Goal: Information Seeking & Learning: Learn about a topic

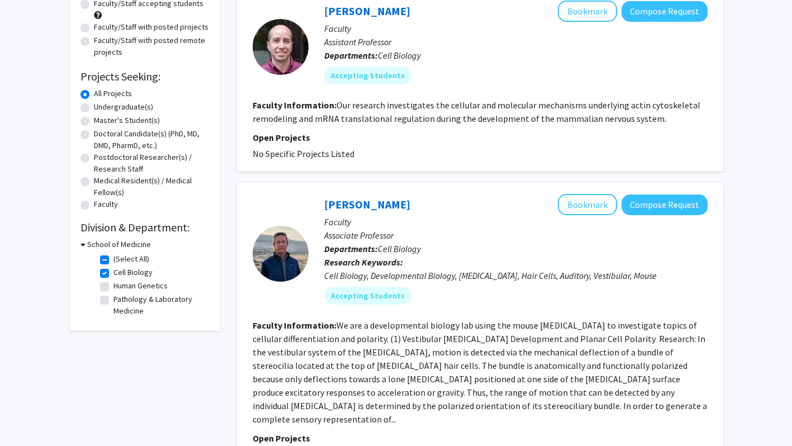
scroll to position [126, 0]
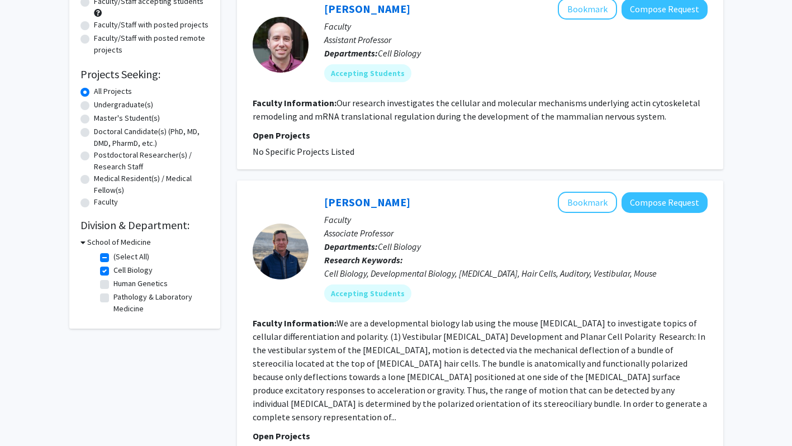
click at [114, 257] on label "(Select All)" at bounding box center [132, 257] width 36 height 12
click at [114, 257] on input "(Select All)" at bounding box center [117, 254] width 7 height 7
checkbox input "false"
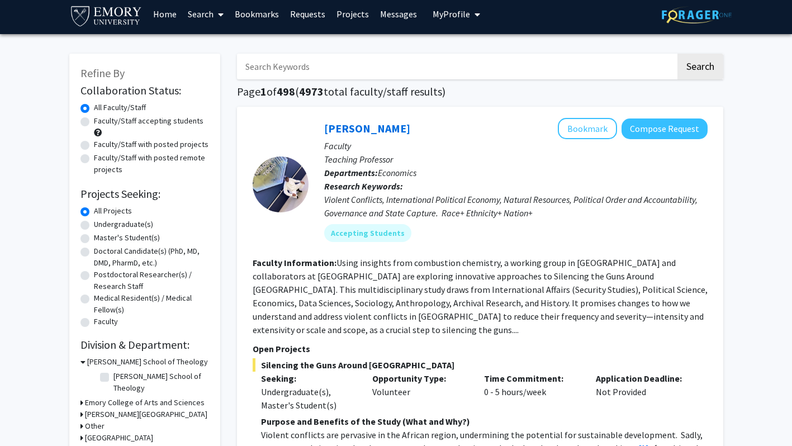
scroll to position [0, 0]
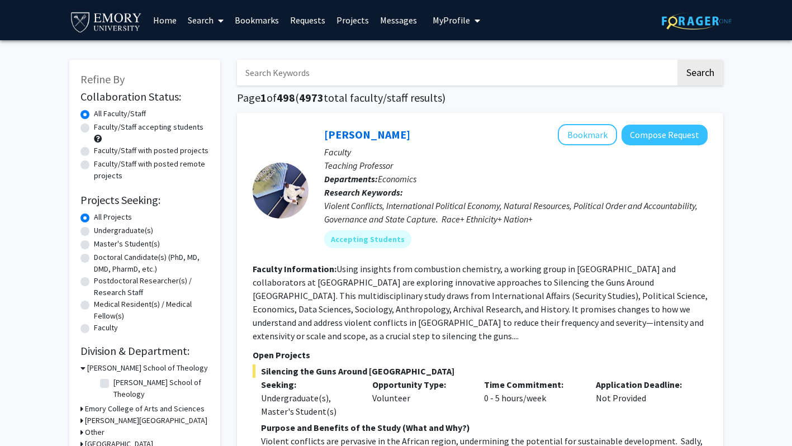
click at [154, 148] on label "Faculty/Staff with posted projects" at bounding box center [151, 151] width 115 height 12
click at [101, 148] on input "Faculty/Staff with posted projects" at bounding box center [97, 148] width 7 height 7
radio input "true"
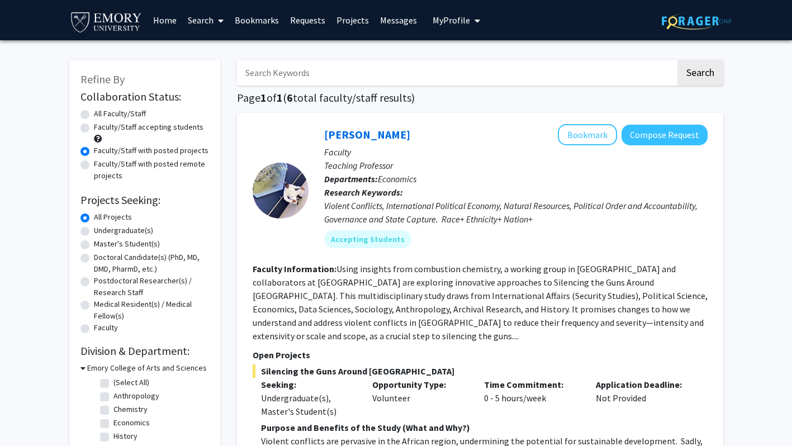
click at [139, 162] on label "Faculty/Staff with posted remote projects" at bounding box center [151, 169] width 115 height 23
click at [101, 162] on input "Faculty/Staff with posted remote projects" at bounding box center [97, 161] width 7 height 7
radio input "true"
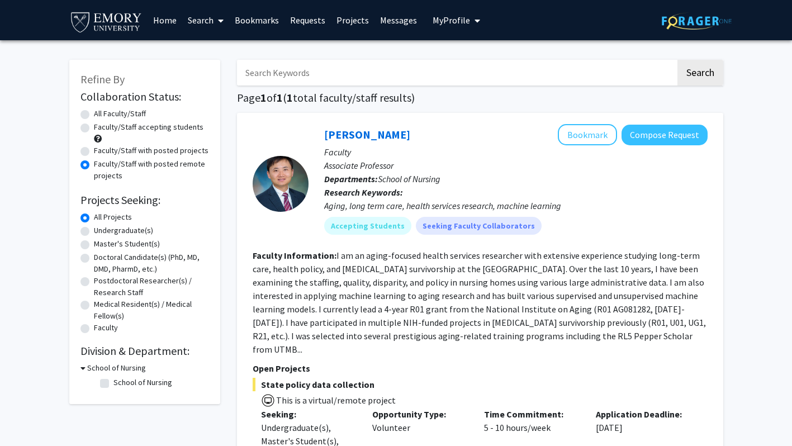
click at [137, 147] on label "Faculty/Staff with posted projects" at bounding box center [151, 151] width 115 height 12
click at [101, 147] on input "Faculty/Staff with posted projects" at bounding box center [97, 148] width 7 height 7
radio input "true"
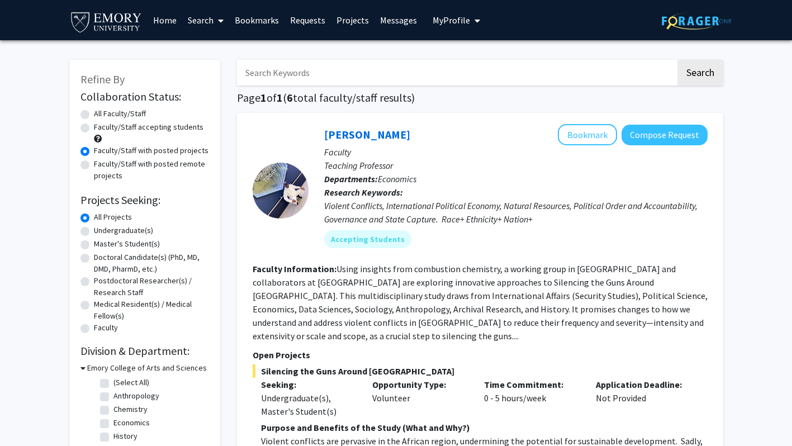
click at [126, 114] on label "All Faculty/Staff" at bounding box center [120, 114] width 52 height 12
click at [101, 114] on input "All Faculty/Staff" at bounding box center [97, 111] width 7 height 7
radio input "true"
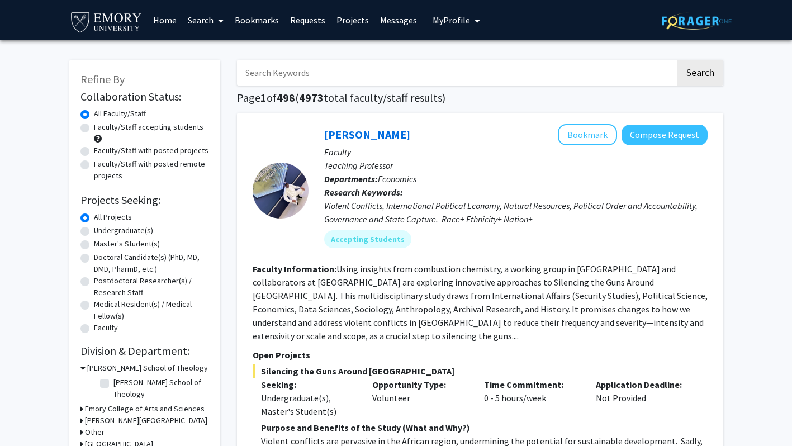
click at [92, 232] on div "Undergraduate(s)" at bounding box center [145, 231] width 129 height 13
click at [94, 229] on label "Undergraduate(s)" at bounding box center [123, 231] width 59 height 12
click at [94, 229] on input "Undergraduate(s)" at bounding box center [97, 228] width 7 height 7
radio input "true"
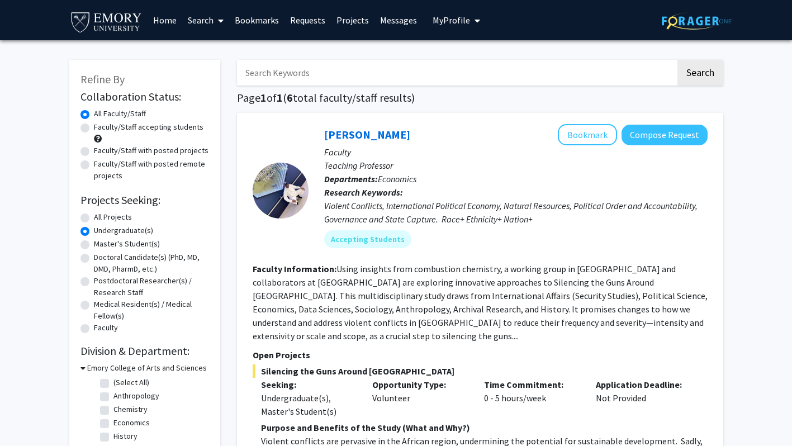
click at [94, 218] on label "All Projects" at bounding box center [113, 217] width 38 height 12
click at [94, 218] on input "All Projects" at bounding box center [97, 214] width 7 height 7
radio input "true"
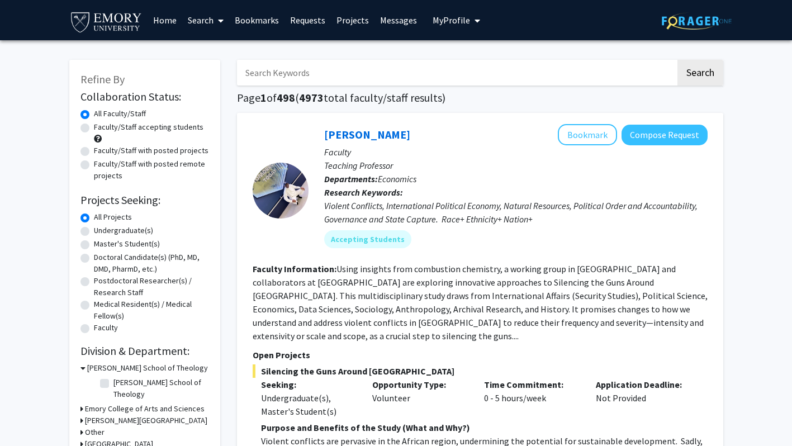
click at [208, 19] on link "Search" at bounding box center [205, 20] width 47 height 39
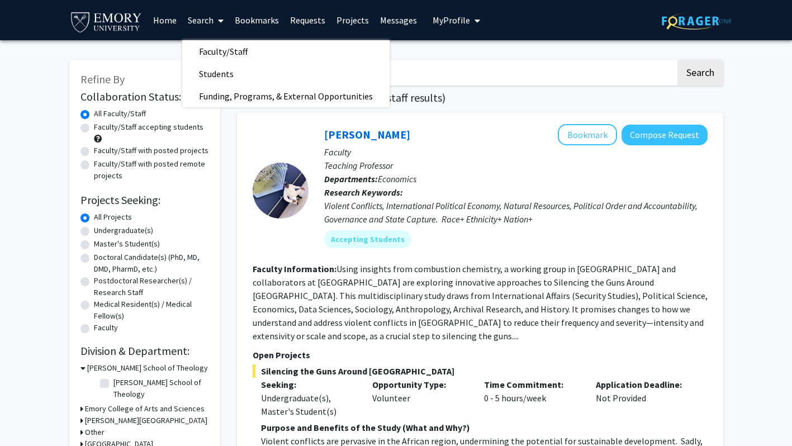
click at [174, 14] on link "Home" at bounding box center [165, 20] width 35 height 39
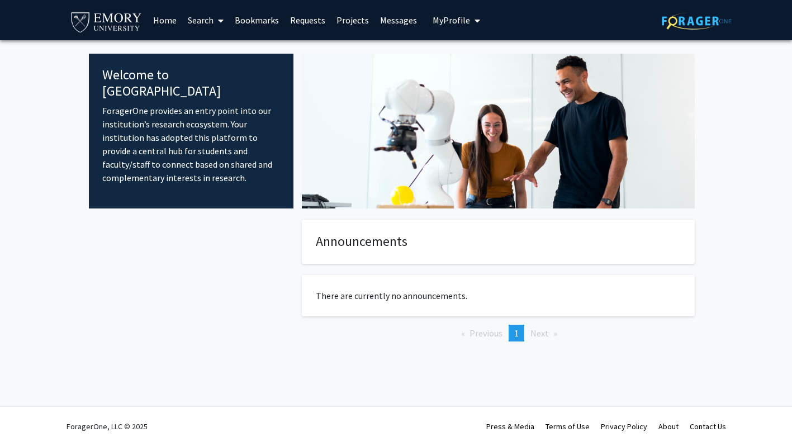
click at [216, 22] on span at bounding box center [219, 20] width 10 height 39
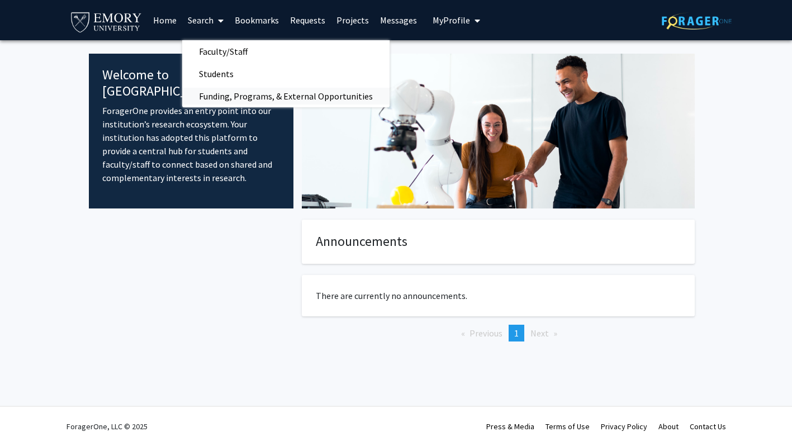
click at [228, 92] on span "Funding, Programs, & External Opportunities" at bounding box center [285, 96] width 207 height 22
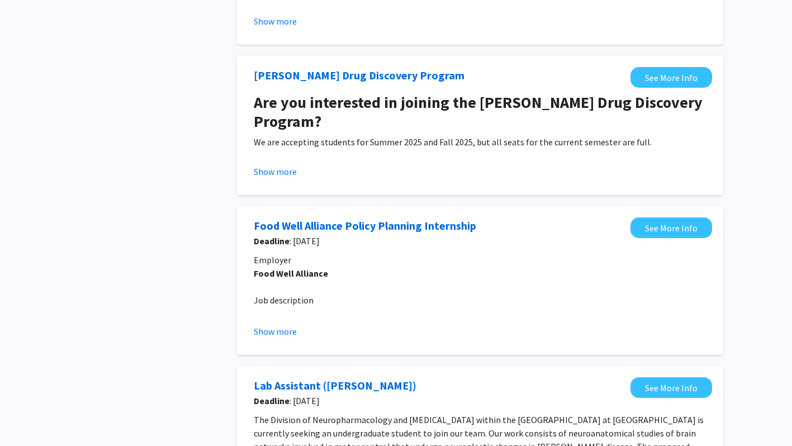
scroll to position [405, 0]
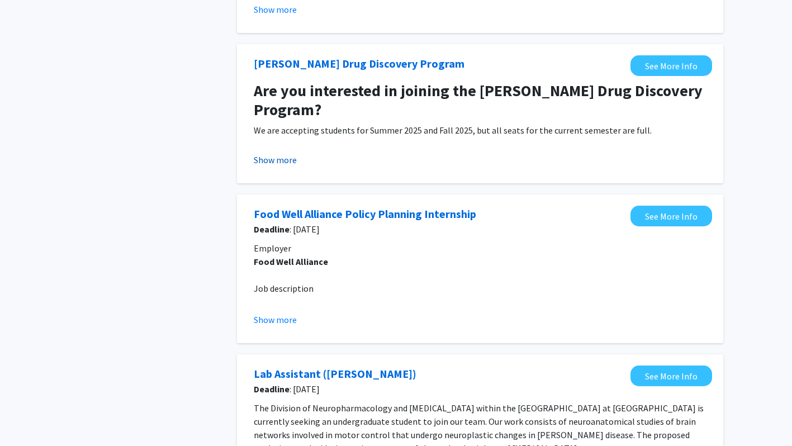
click at [265, 158] on button "Show more" at bounding box center [275, 159] width 43 height 13
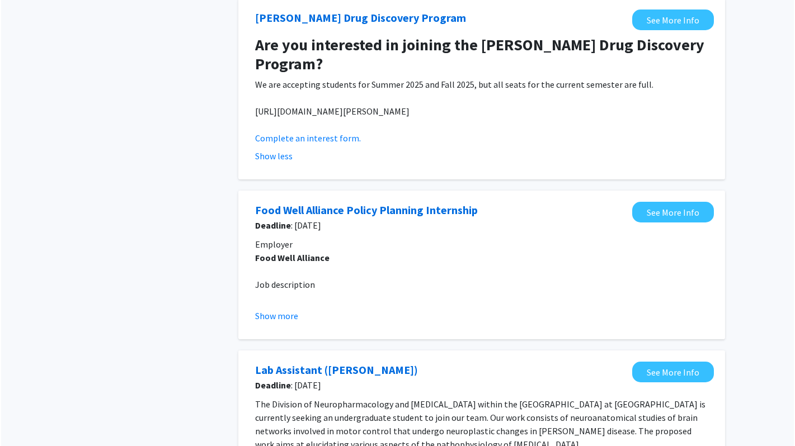
scroll to position [0, 0]
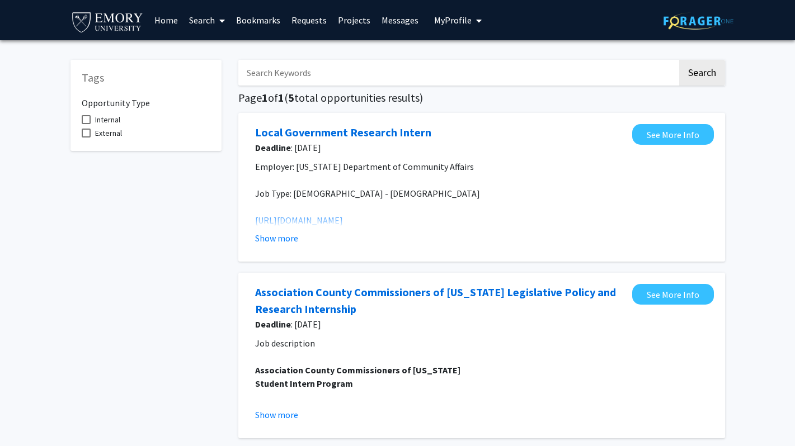
click at [447, 22] on span "My Profile" at bounding box center [452, 20] width 37 height 11
click at [406, 20] on link "Messages" at bounding box center [400, 20] width 48 height 39
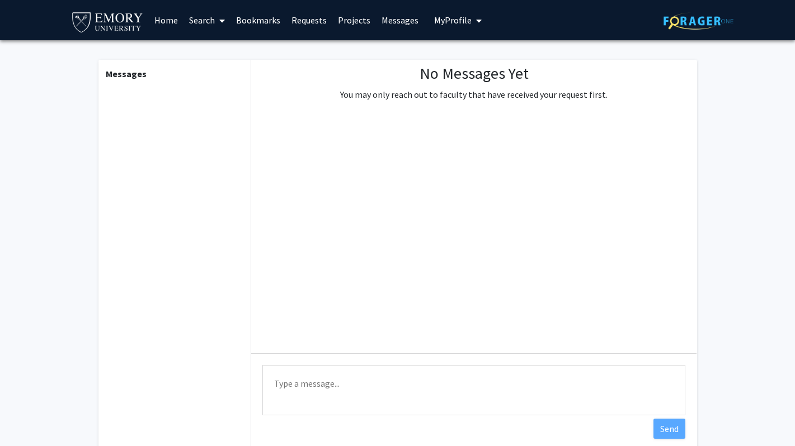
click at [360, 18] on link "Projects" at bounding box center [354, 20] width 44 height 39
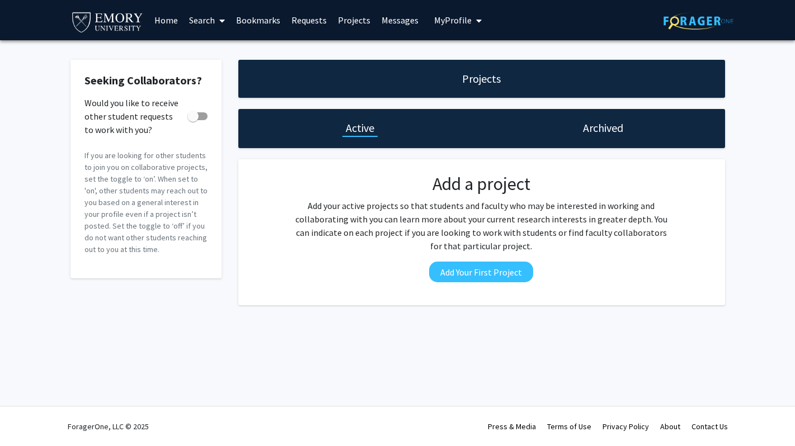
click at [311, 20] on link "Requests" at bounding box center [309, 20] width 46 height 39
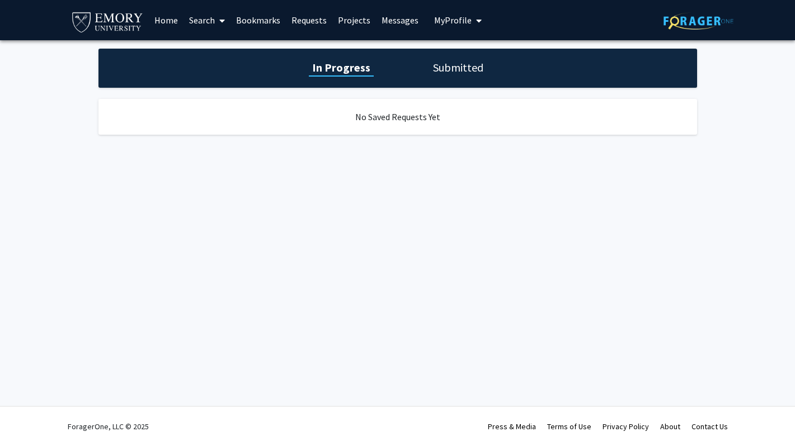
click at [270, 25] on link "Bookmarks" at bounding box center [257, 20] width 55 height 39
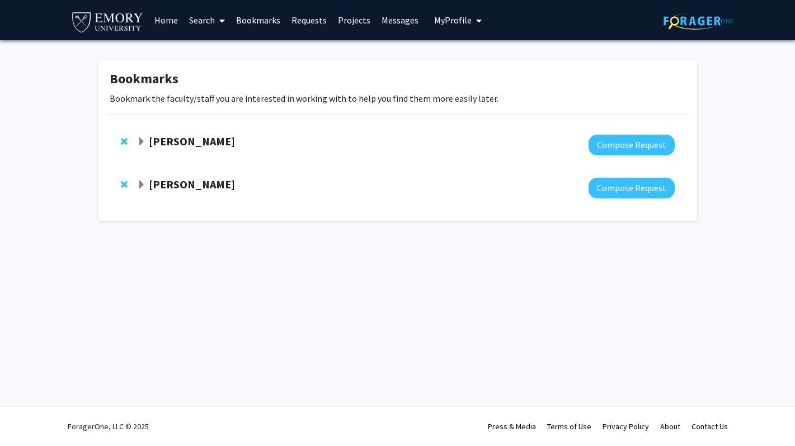
click at [146, 144] on div "[PERSON_NAME]" at bounding box center [258, 142] width 242 height 14
click at [142, 141] on span "Expand Hillary Rodman Bookmark" at bounding box center [141, 142] width 9 height 9
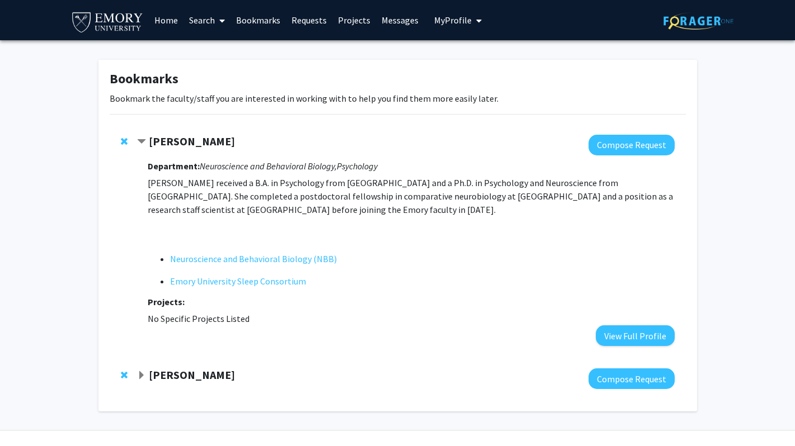
click at [142, 142] on span "Contract Hillary Rodman Bookmark" at bounding box center [141, 142] width 9 height 9
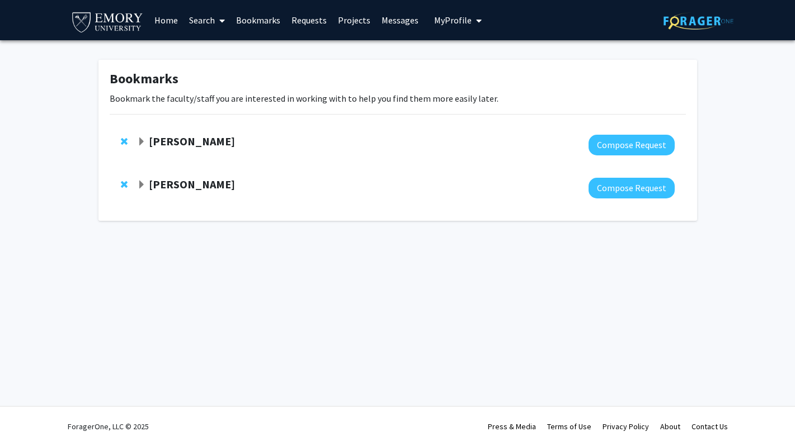
click at [125, 141] on span "Remove Hillary Rodman from bookmarks" at bounding box center [124, 141] width 7 height 9
click at [141, 142] on span "Expand Alejandro Lopez Bookmark" at bounding box center [141, 142] width 9 height 9
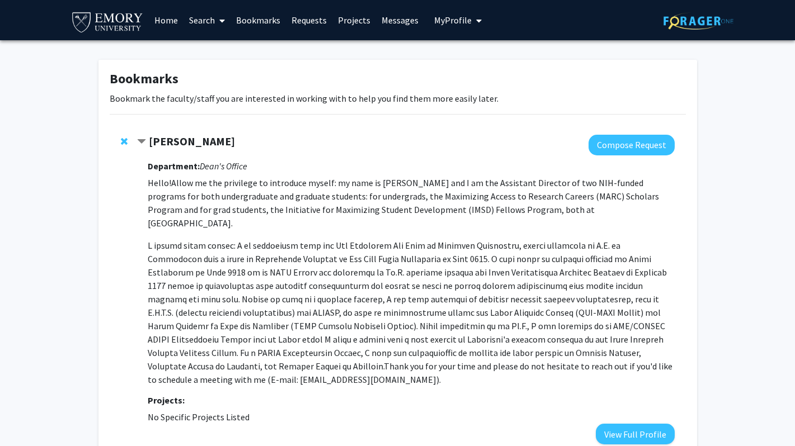
click at [141, 142] on span "Contract Alejandro Lopez Bookmark" at bounding box center [141, 142] width 9 height 9
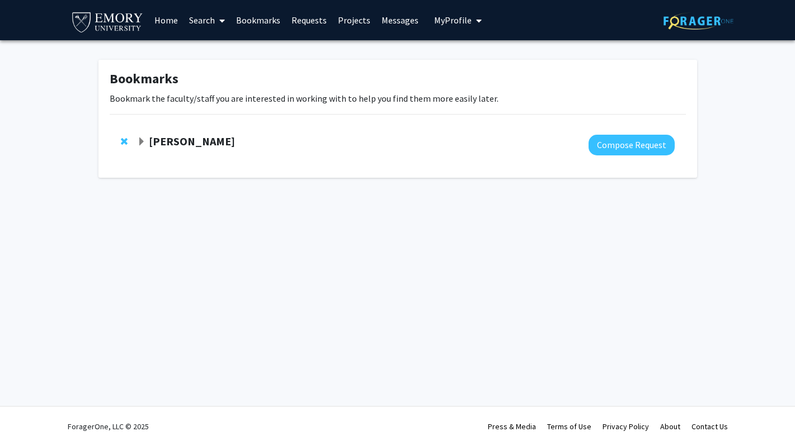
click at [211, 21] on link "Search" at bounding box center [206, 20] width 47 height 39
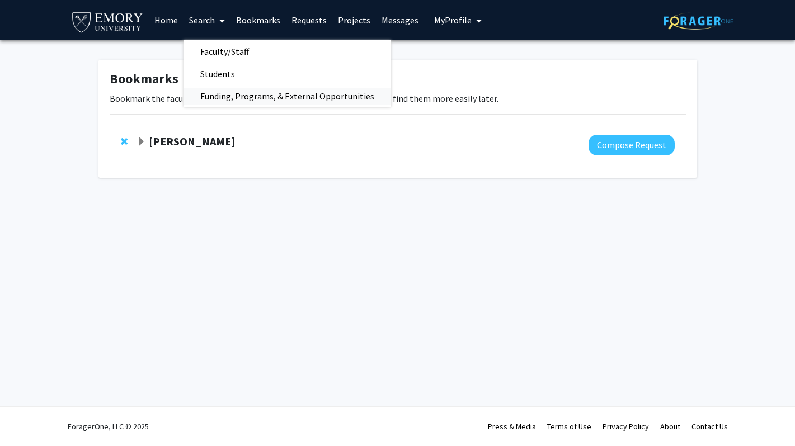
click at [240, 89] on span "Funding, Programs, & External Opportunities" at bounding box center [286, 96] width 207 height 22
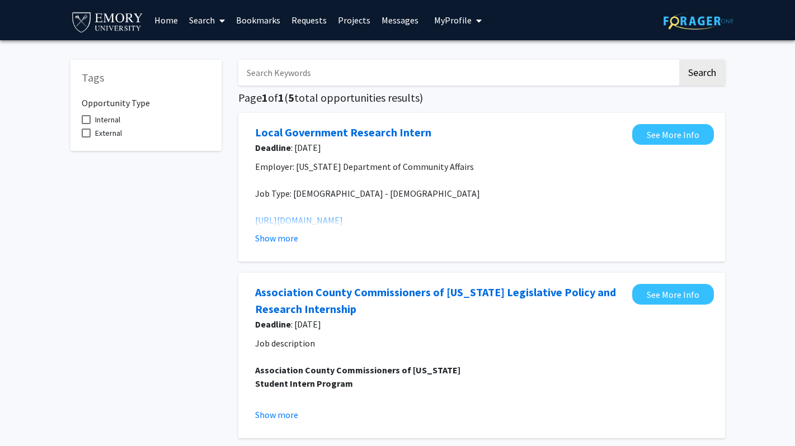
click at [164, 23] on link "Home" at bounding box center [166, 20] width 35 height 39
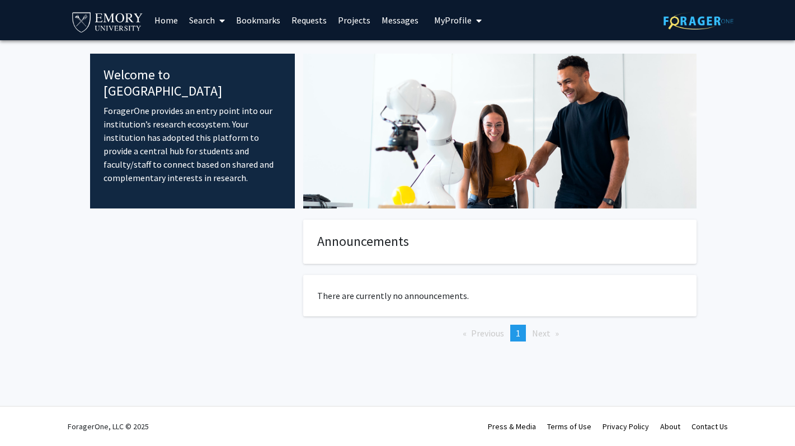
click at [216, 18] on span at bounding box center [220, 20] width 10 height 39
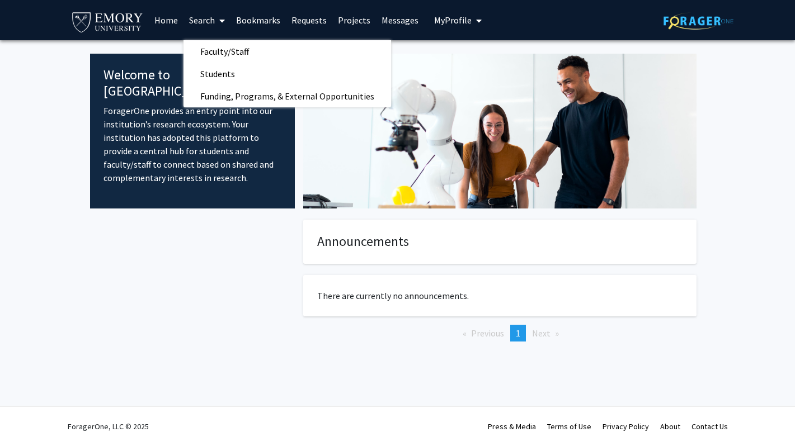
click at [255, 20] on link "Bookmarks" at bounding box center [257, 20] width 55 height 39
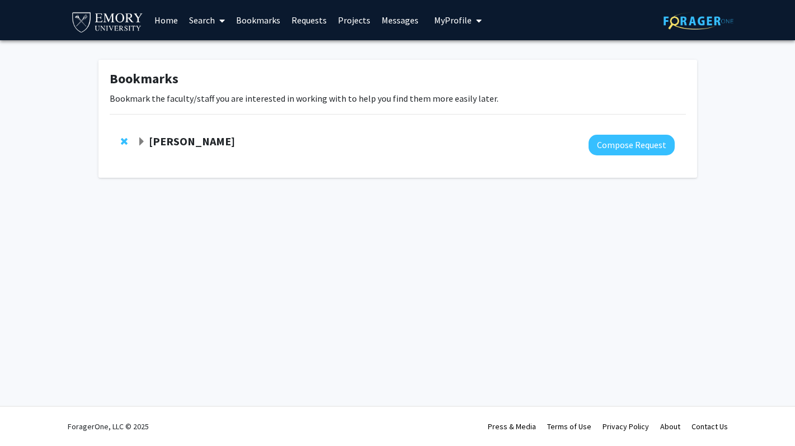
click at [197, 26] on link "Search" at bounding box center [206, 20] width 47 height 39
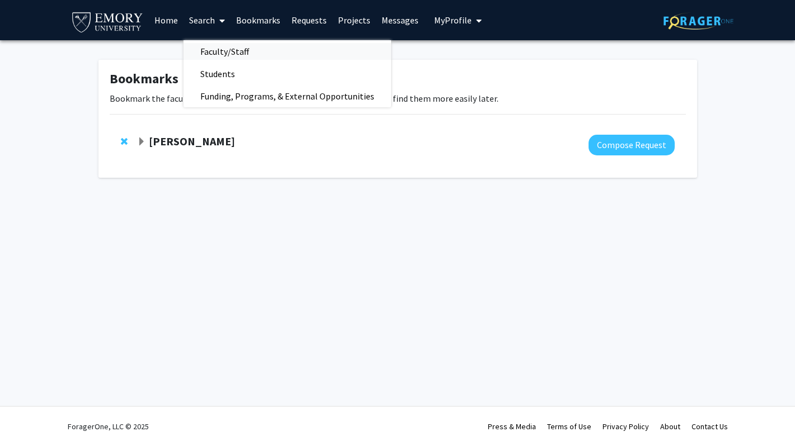
click at [213, 59] on span "Faculty/Staff" at bounding box center [224, 51] width 82 height 22
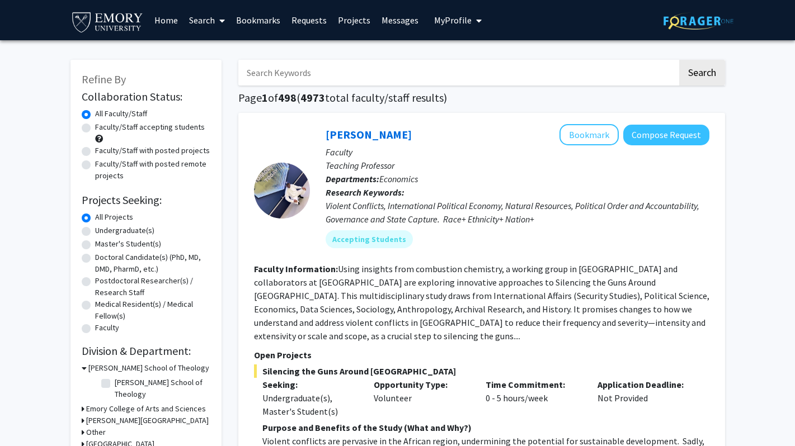
click at [215, 15] on span at bounding box center [220, 20] width 10 height 39
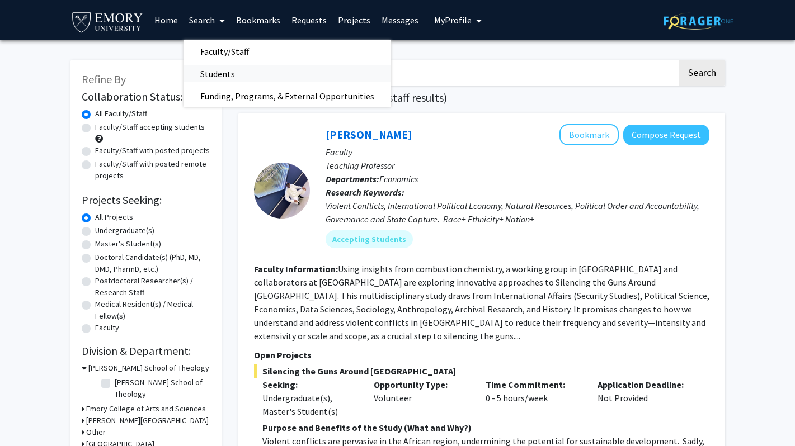
click at [224, 69] on span "Students" at bounding box center [217, 74] width 68 height 22
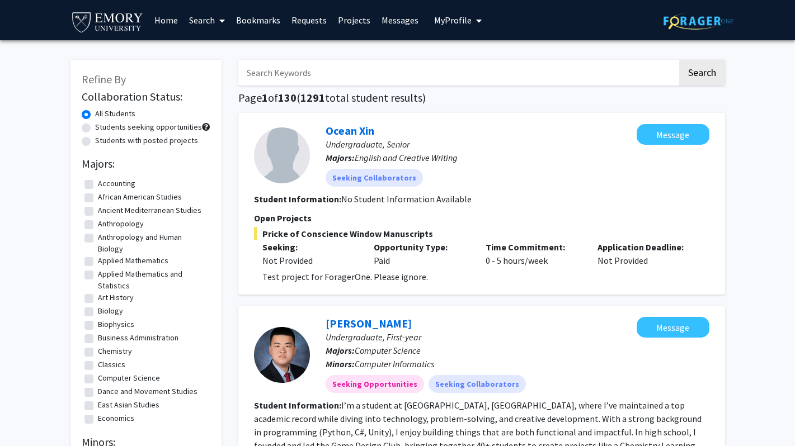
click at [215, 19] on span at bounding box center [220, 20] width 10 height 39
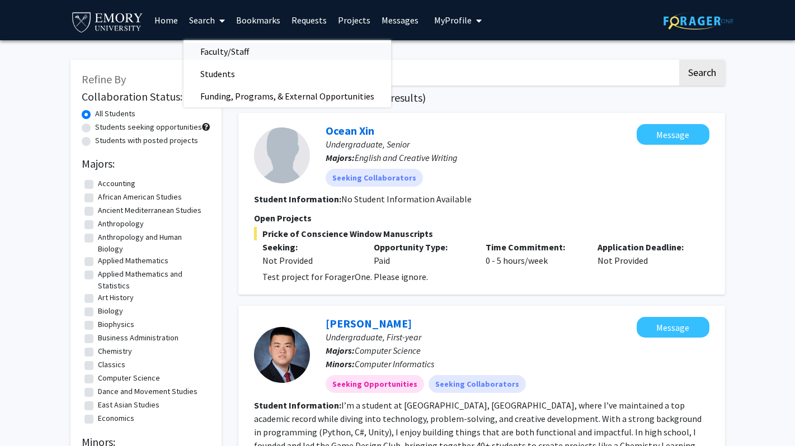
click at [216, 53] on span "Faculty/Staff" at bounding box center [224, 51] width 82 height 22
